Goal: Task Accomplishment & Management: Use online tool/utility

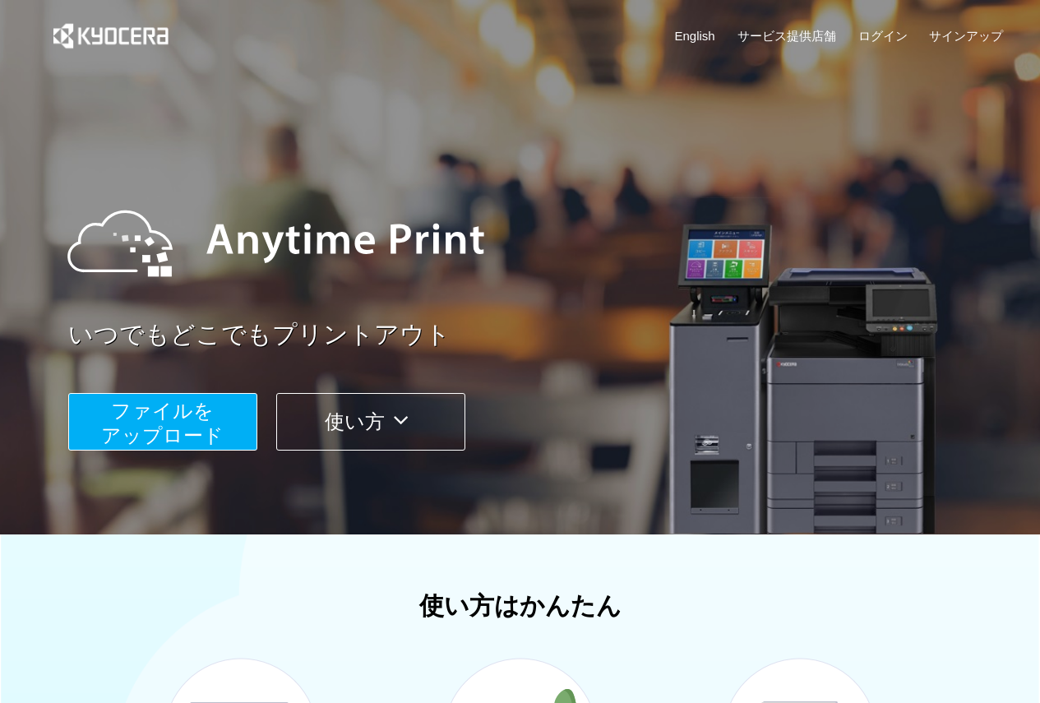
click at [167, 455] on div "いつでもどこでもプリントアウト ファイルを ​​アップロード 使い方" at bounding box center [520, 310] width 986 height 460
click at [211, 427] on span "ファイルを ​​アップロード" at bounding box center [162, 422] width 122 height 47
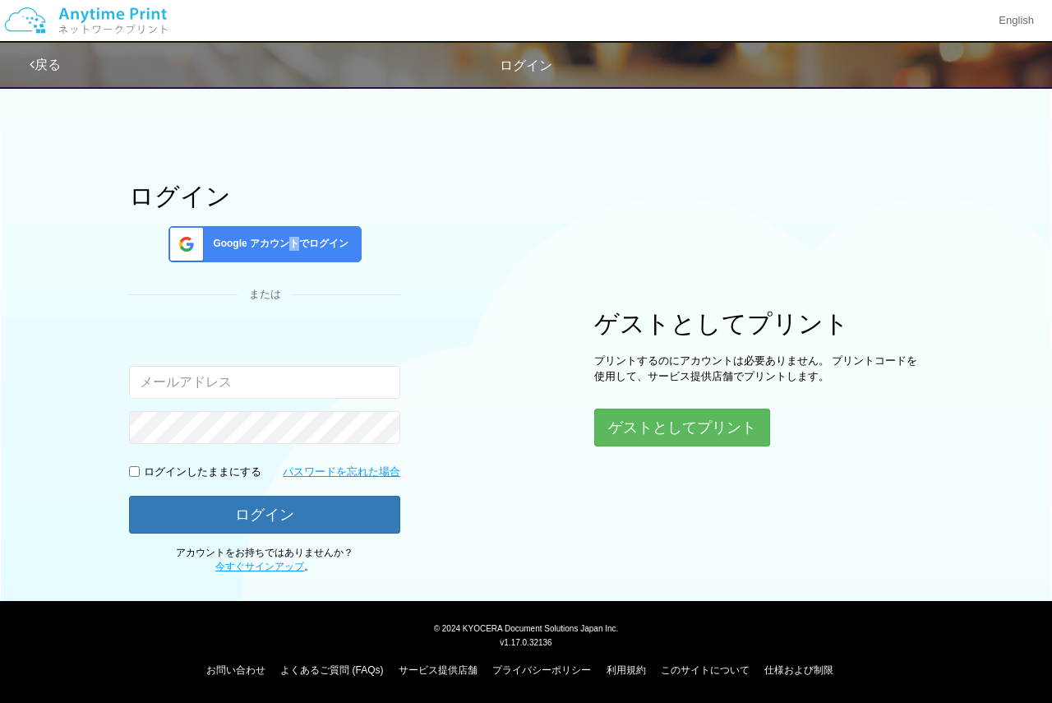
click at [299, 237] on span "Google アカウントでログイン" at bounding box center [277, 244] width 142 height 14
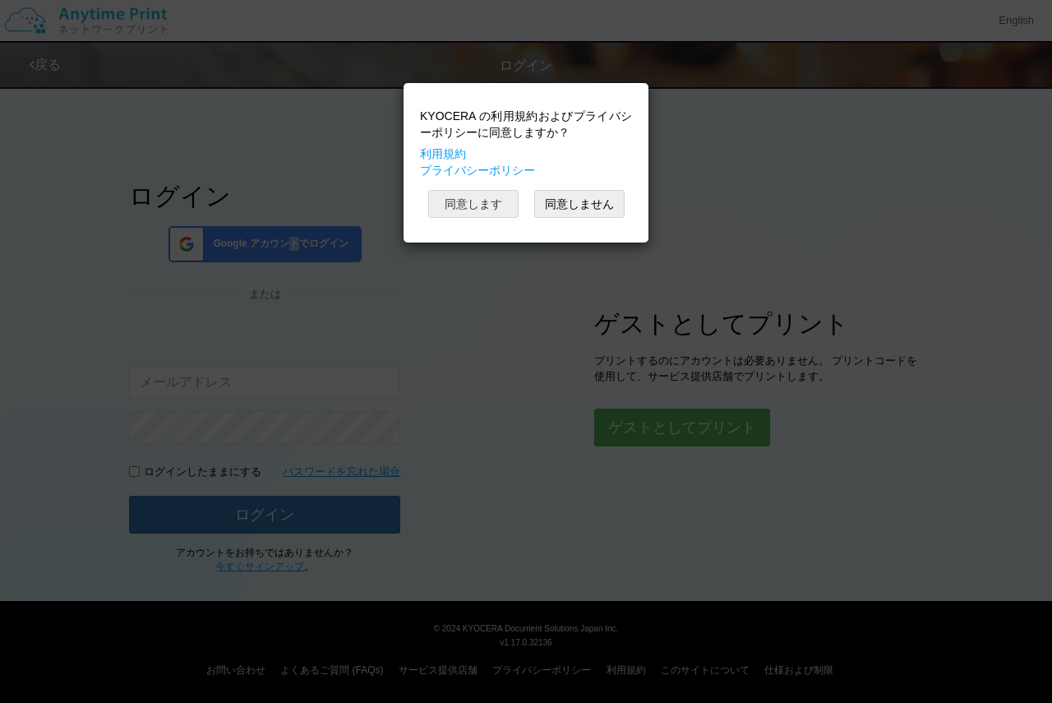
click at [454, 195] on button "同意します" at bounding box center [473, 204] width 90 height 28
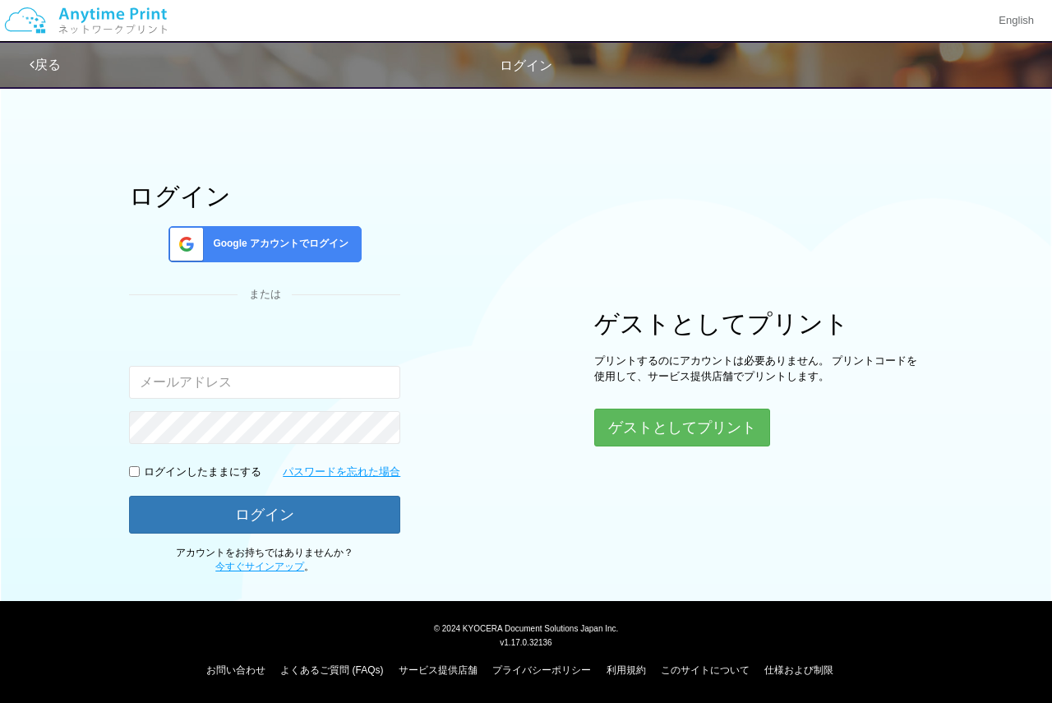
click at [308, 251] on span "Google アカウントでログイン" at bounding box center [277, 244] width 142 height 14
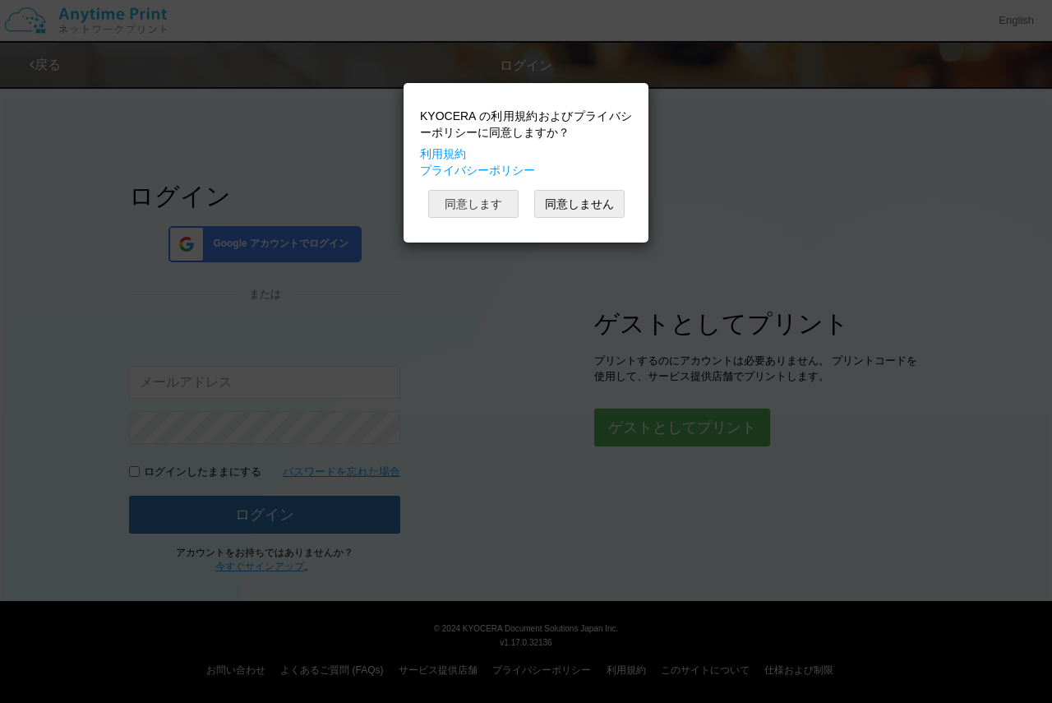
click at [463, 212] on button "同意します" at bounding box center [473, 204] width 90 height 28
